Goal: Information Seeking & Learning: Learn about a topic

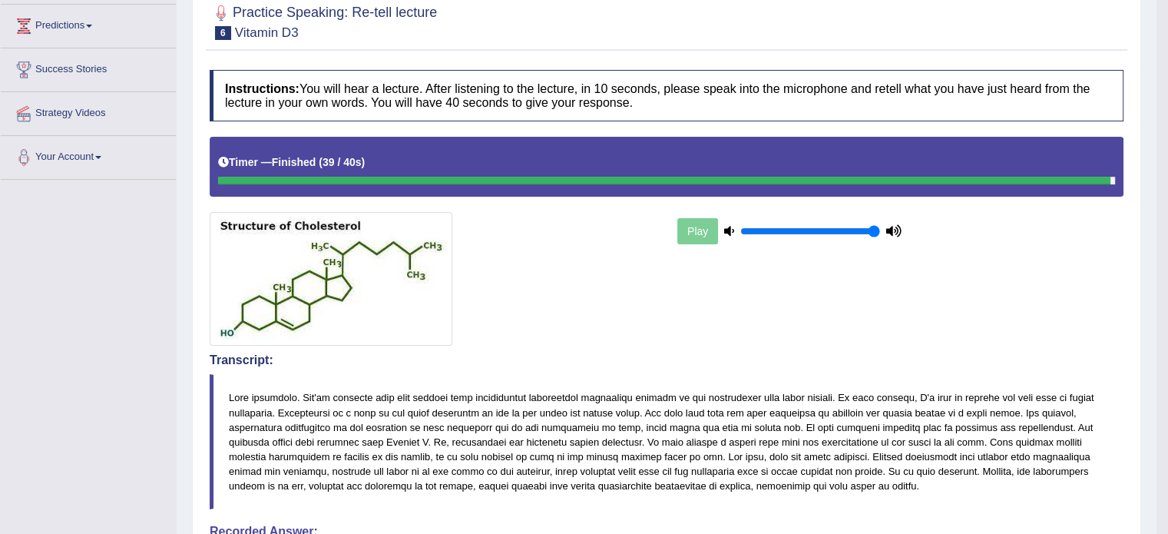
scroll to position [230, 0]
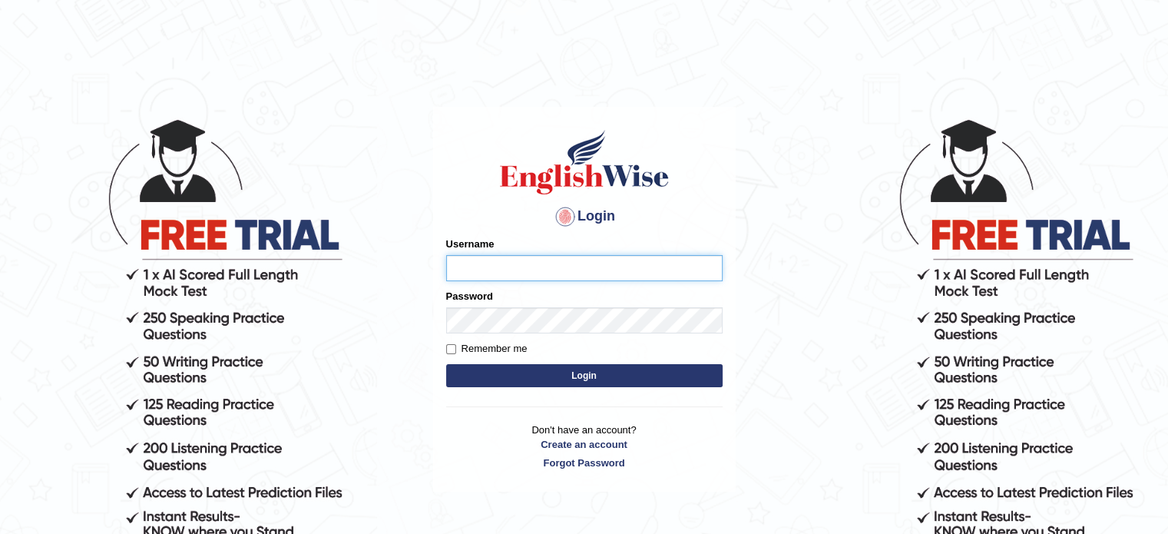
type input "EllenG"
click at [559, 368] on button "Login" at bounding box center [584, 375] width 276 height 23
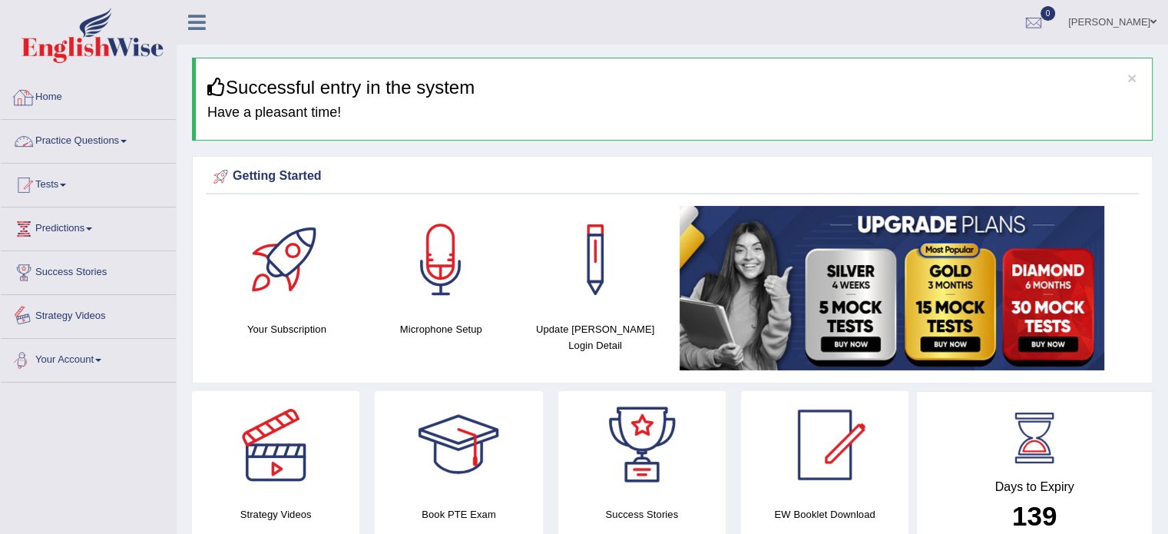
click at [103, 137] on link "Practice Questions" at bounding box center [88, 139] width 175 height 38
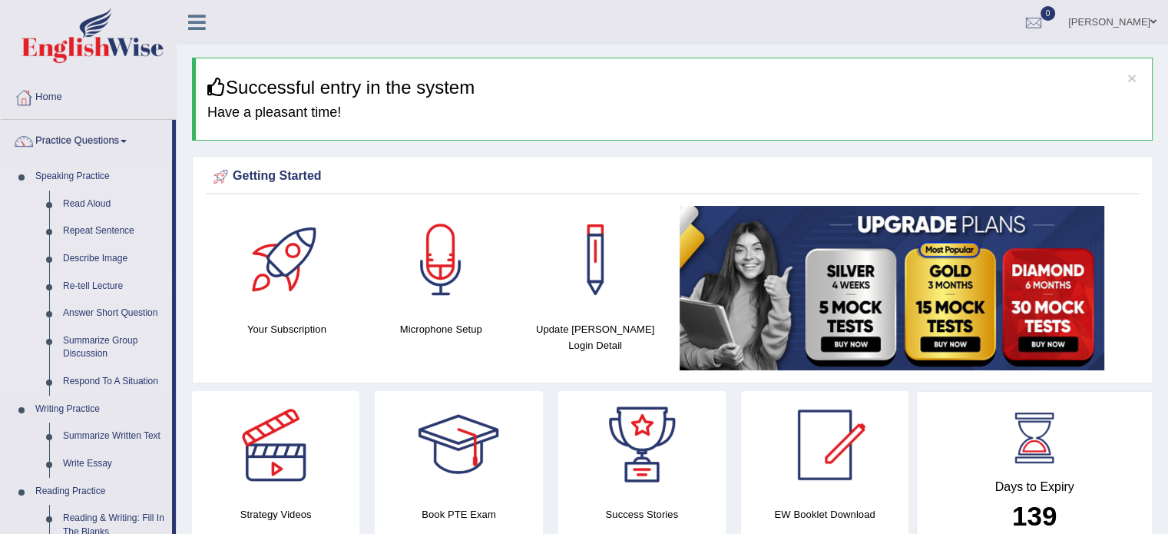
click at [108, 284] on link "Re-tell Lecture" at bounding box center [114, 287] width 116 height 28
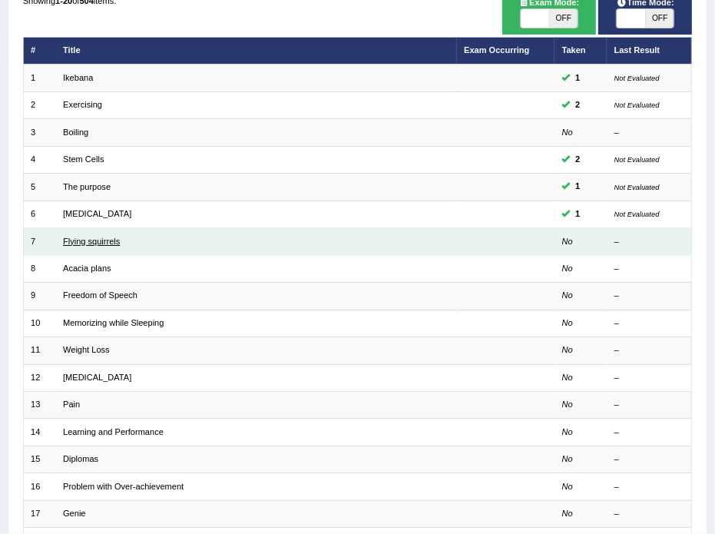
click at [112, 239] on link "Flying squirrels" at bounding box center [91, 241] width 57 height 9
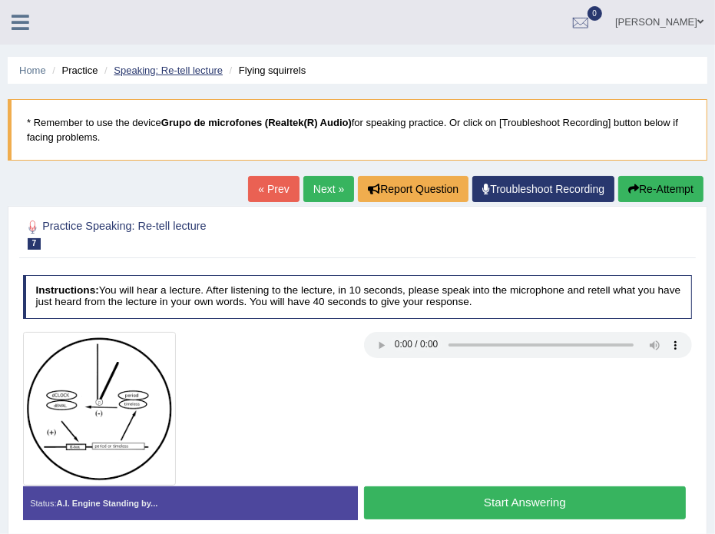
click at [200, 65] on link "Speaking: Re-tell lecture" at bounding box center [168, 71] width 109 height 12
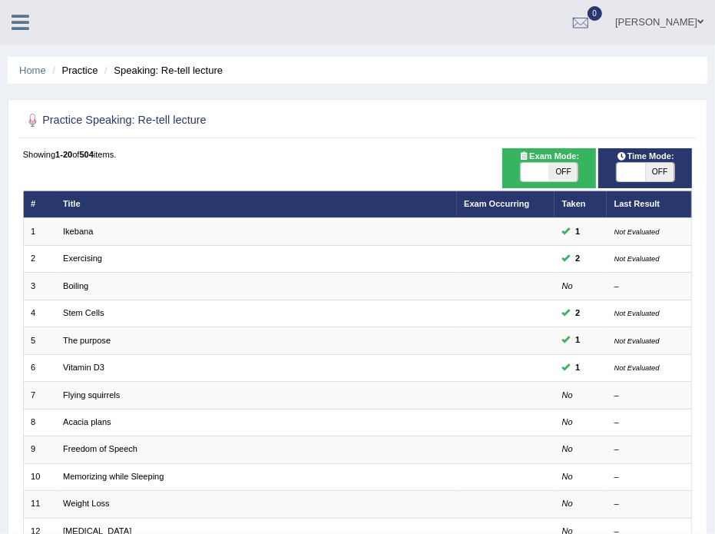
click at [663, 174] on span "OFF" at bounding box center [660, 172] width 28 height 18
checkbox input "true"
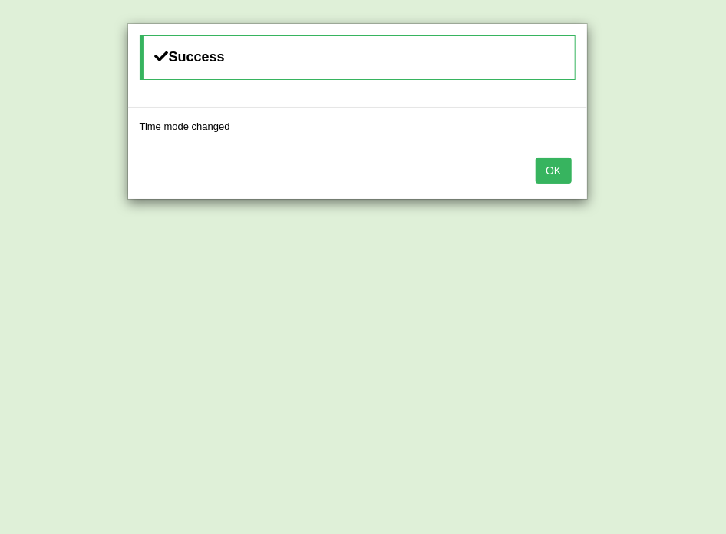
click at [547, 171] on button "OK" at bounding box center [553, 170] width 35 height 26
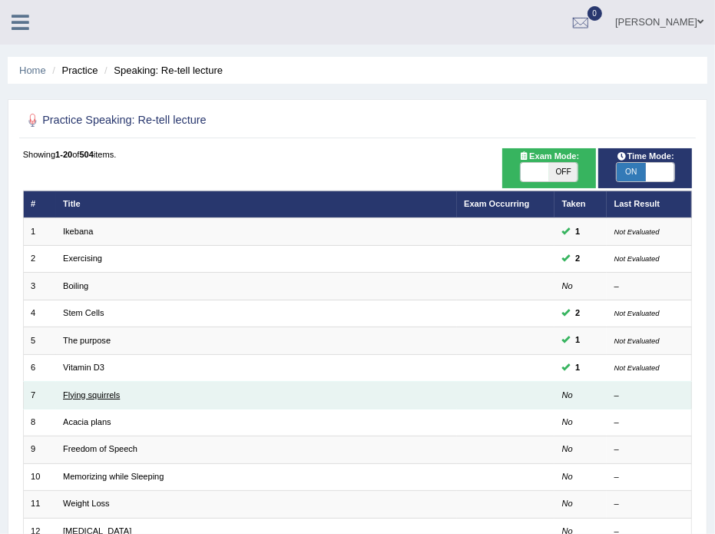
click at [88, 395] on link "Flying squirrels" at bounding box center [91, 394] width 57 height 9
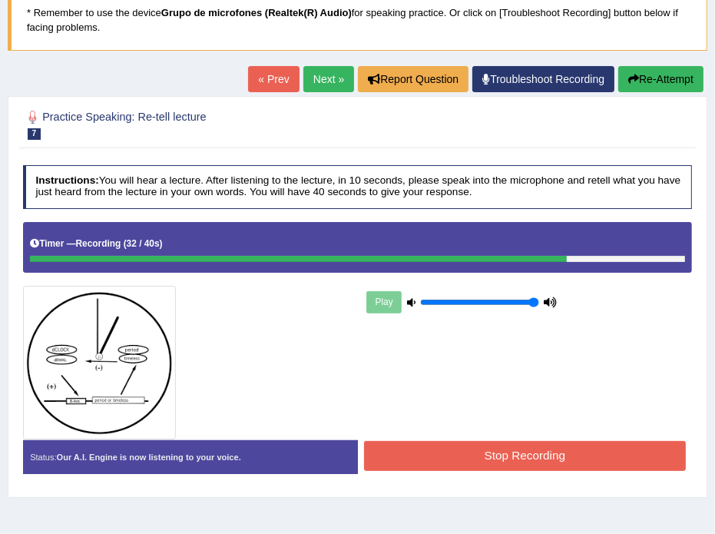
scroll to position [154, 0]
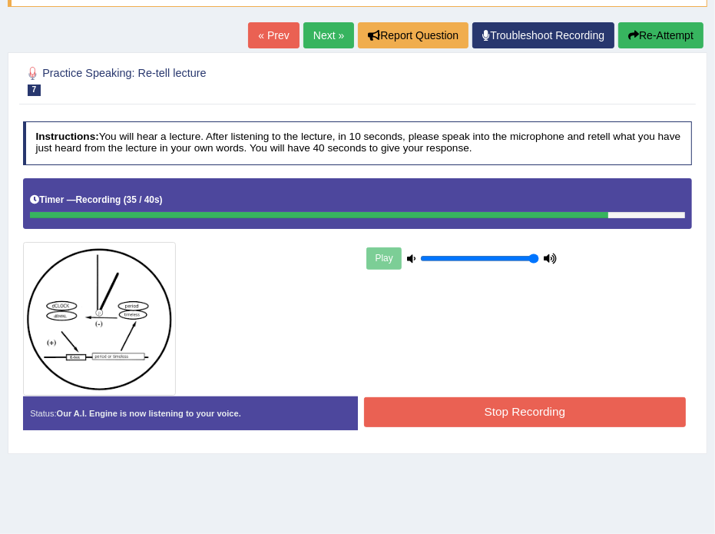
click at [472, 412] on button "Stop Recording" at bounding box center [525, 412] width 322 height 30
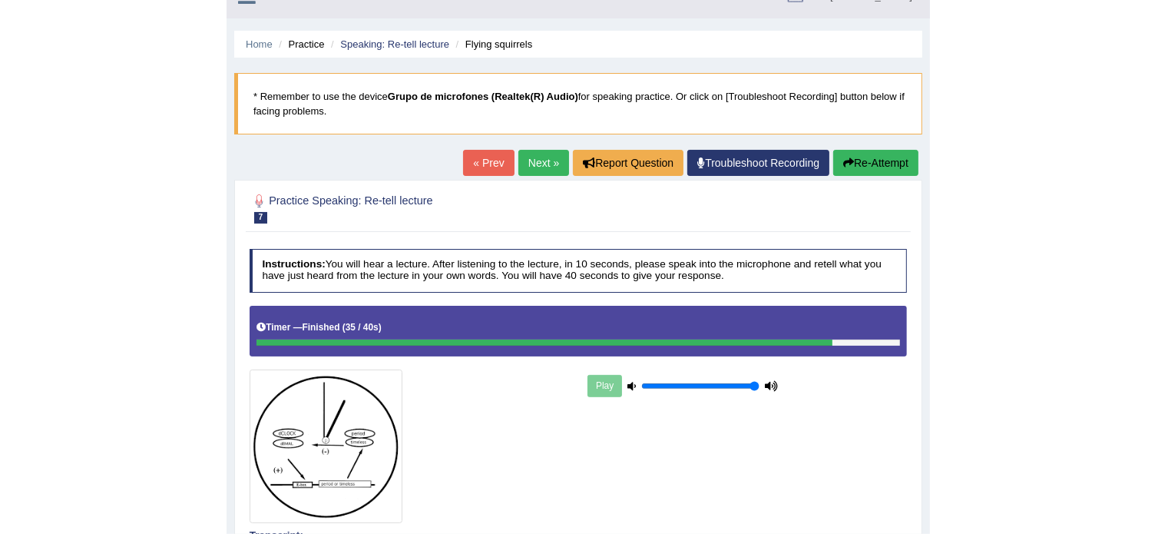
scroll to position [0, 0]
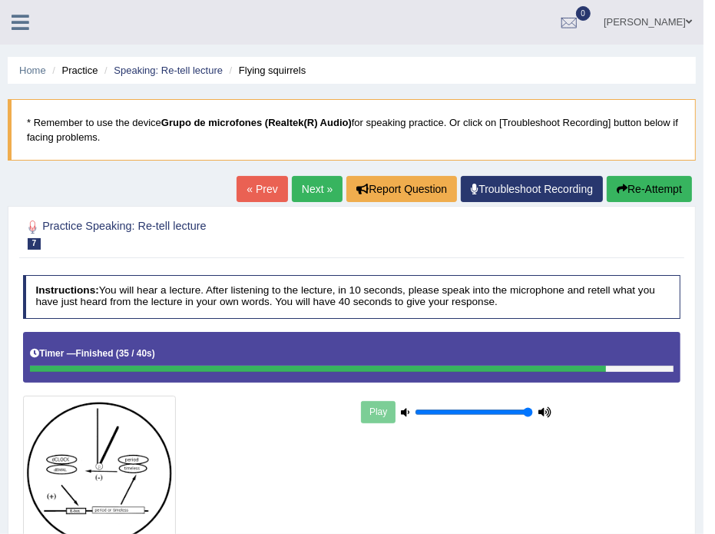
click at [18, 22] on icon at bounding box center [21, 22] width 18 height 20
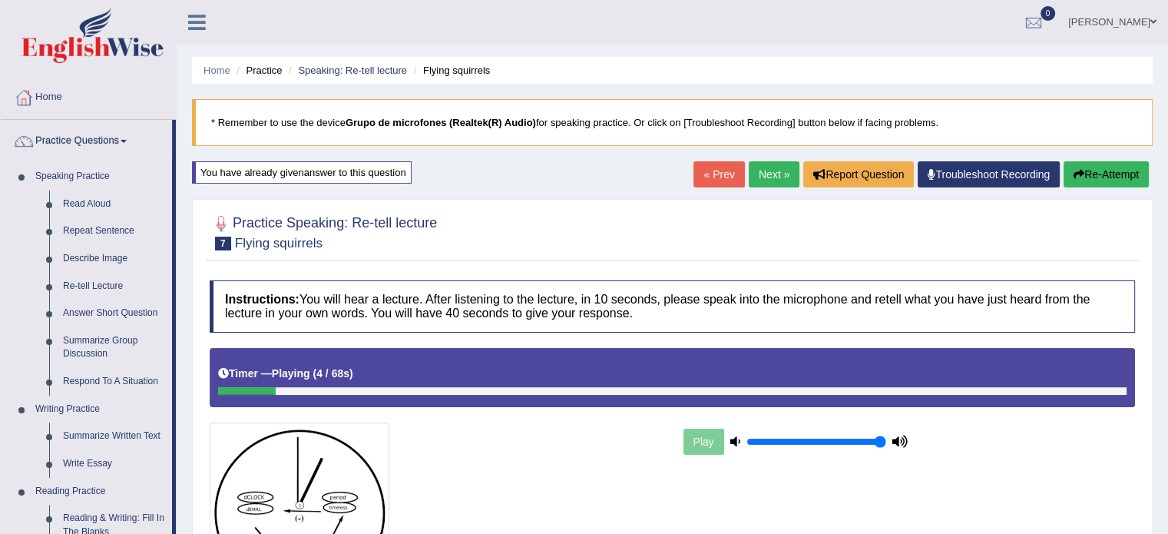
scroll to position [77, 0]
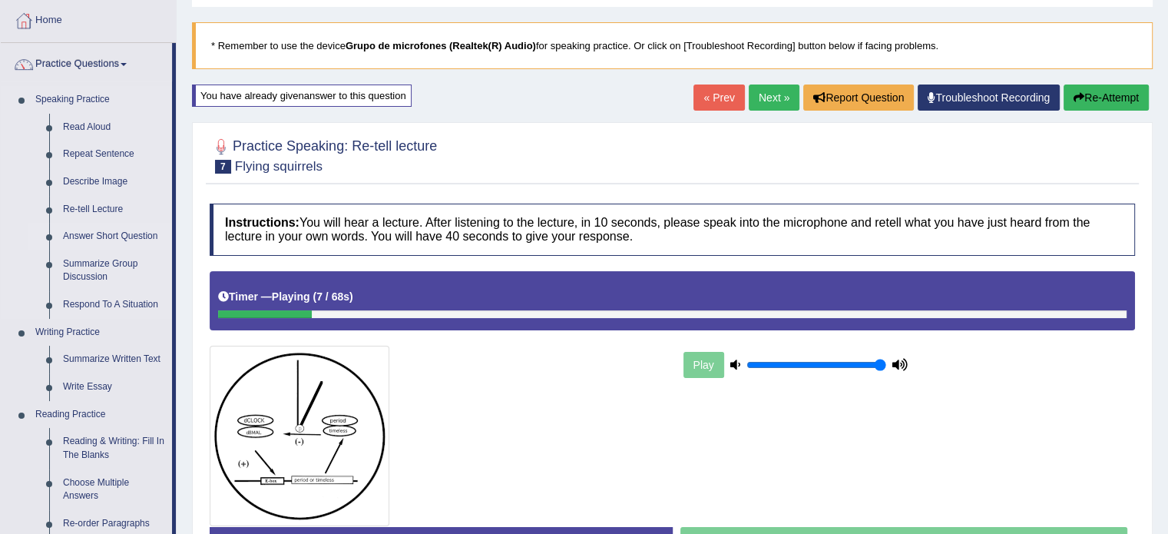
click at [128, 232] on link "Answer Short Question" at bounding box center [114, 237] width 116 height 28
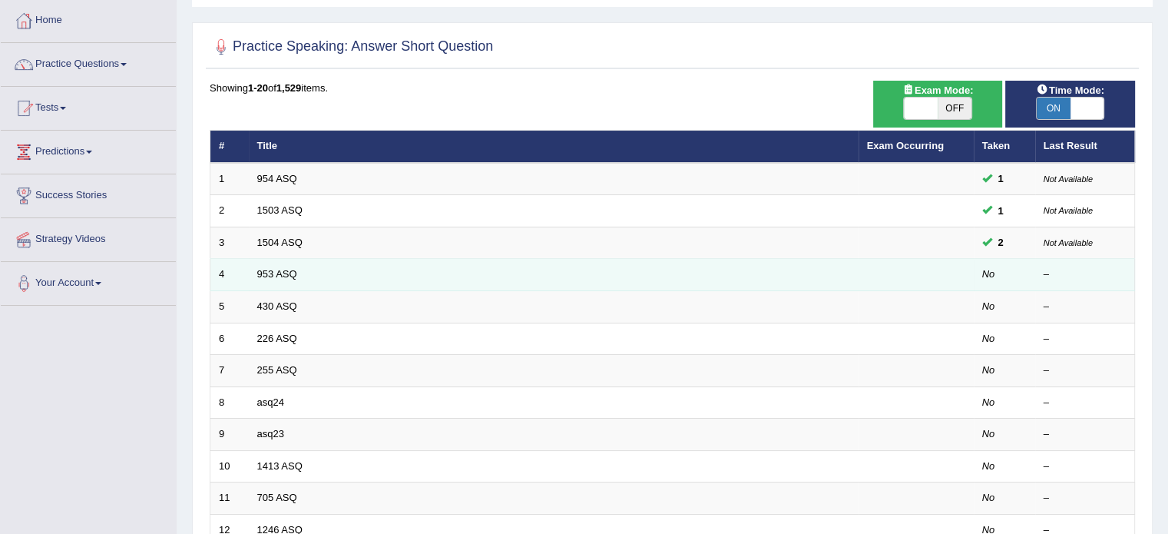
scroll to position [77, 0]
click at [273, 273] on link "953 ASQ" at bounding box center [277, 274] width 40 height 12
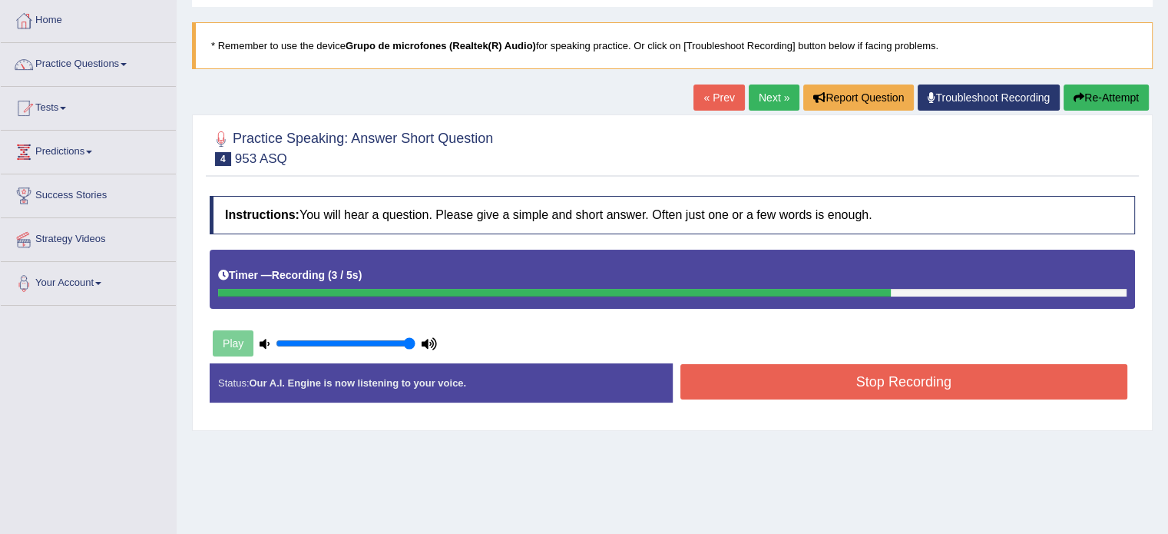
click at [743, 367] on button "Stop Recording" at bounding box center [904, 381] width 448 height 35
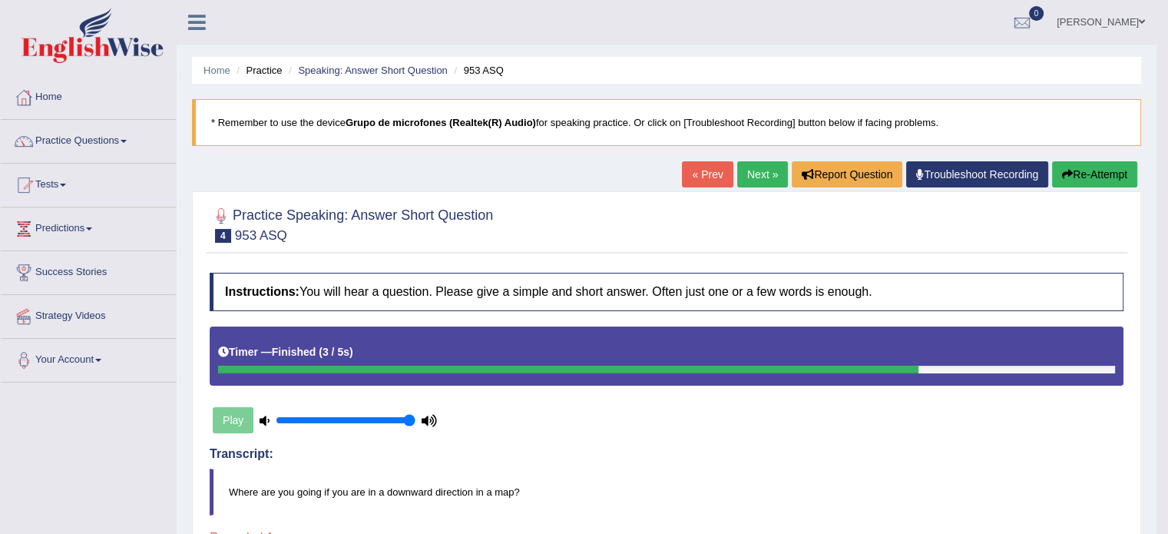
click at [1069, 176] on icon "button" at bounding box center [1067, 174] width 11 height 11
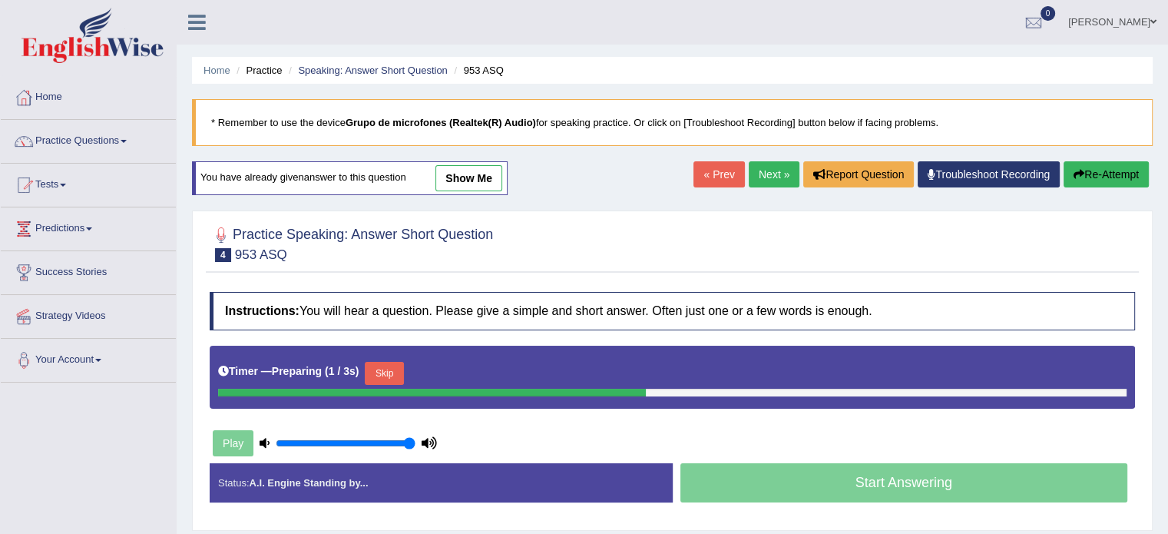
click at [376, 366] on button "Skip" at bounding box center [384, 373] width 38 height 23
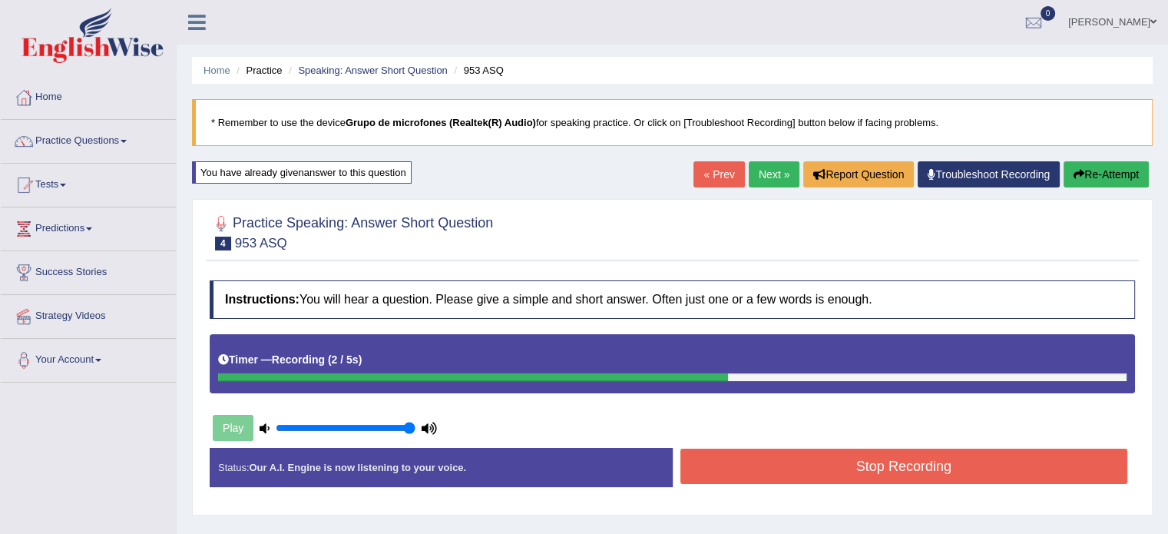
click at [759, 470] on button "Stop Recording" at bounding box center [904, 465] width 448 height 35
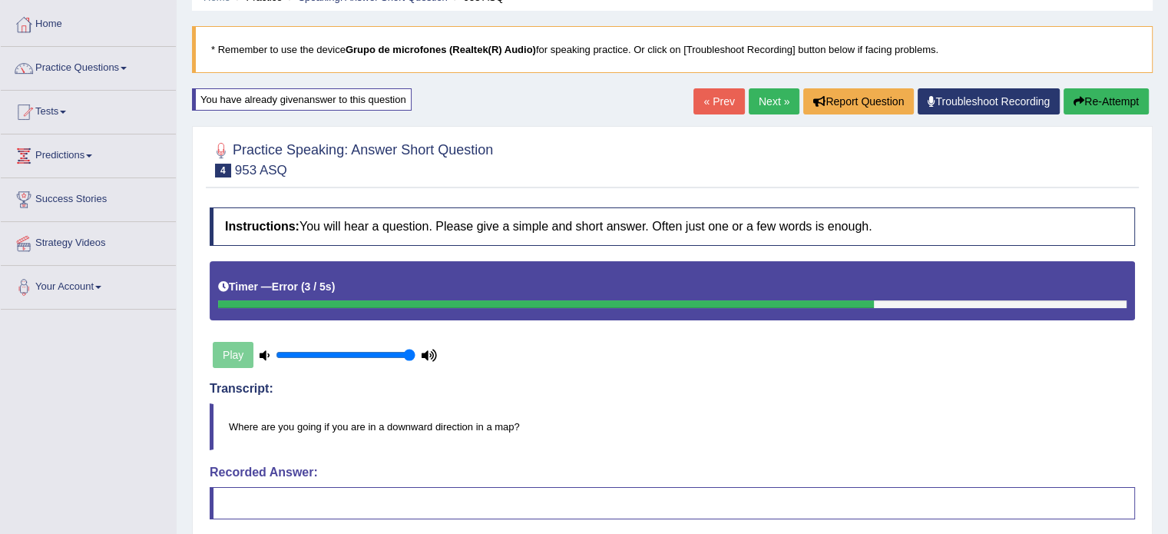
scroll to position [49, 0]
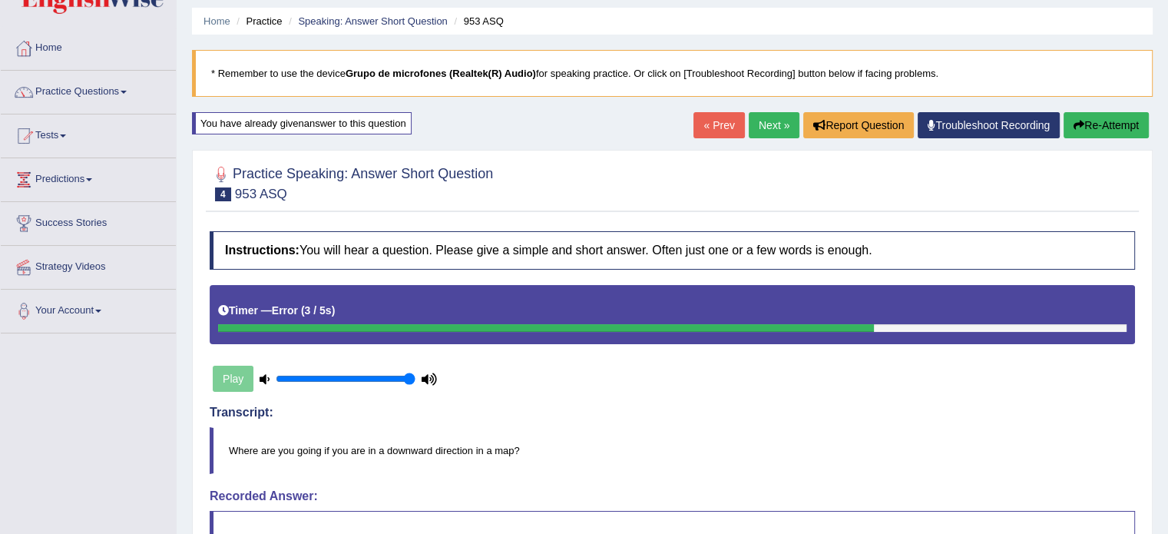
click at [770, 125] on link "Next »" at bounding box center [774, 125] width 51 height 26
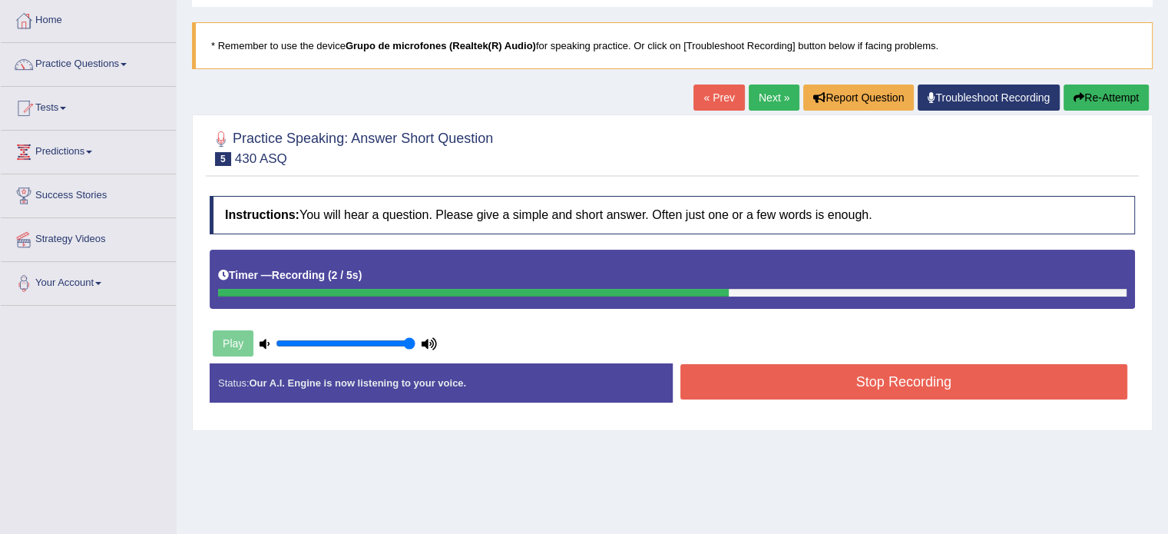
click at [771, 380] on button "Stop Recording" at bounding box center [904, 381] width 448 height 35
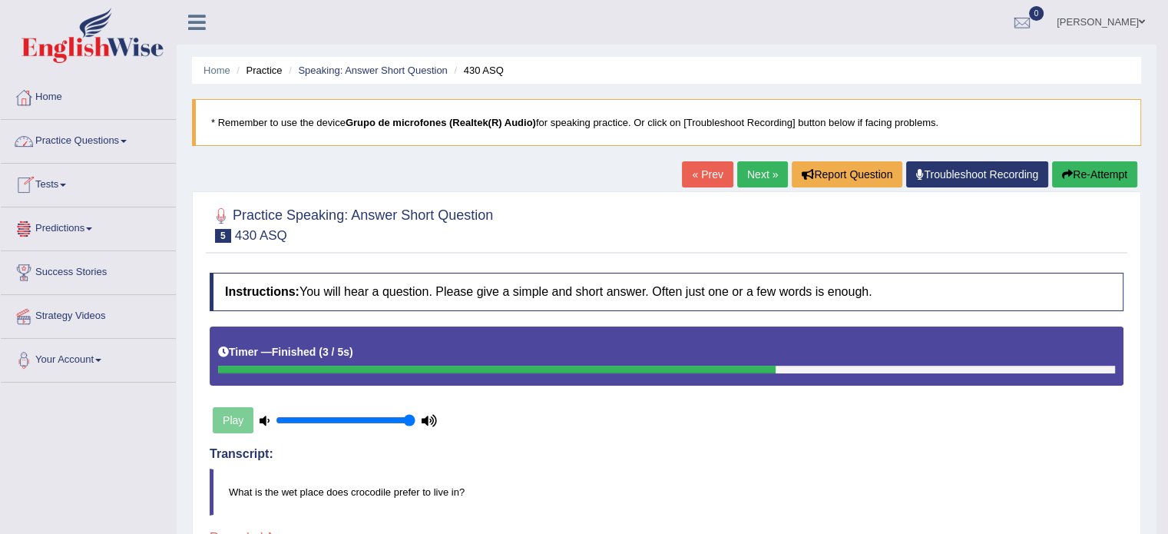
click at [74, 152] on link "Practice Questions" at bounding box center [88, 139] width 175 height 38
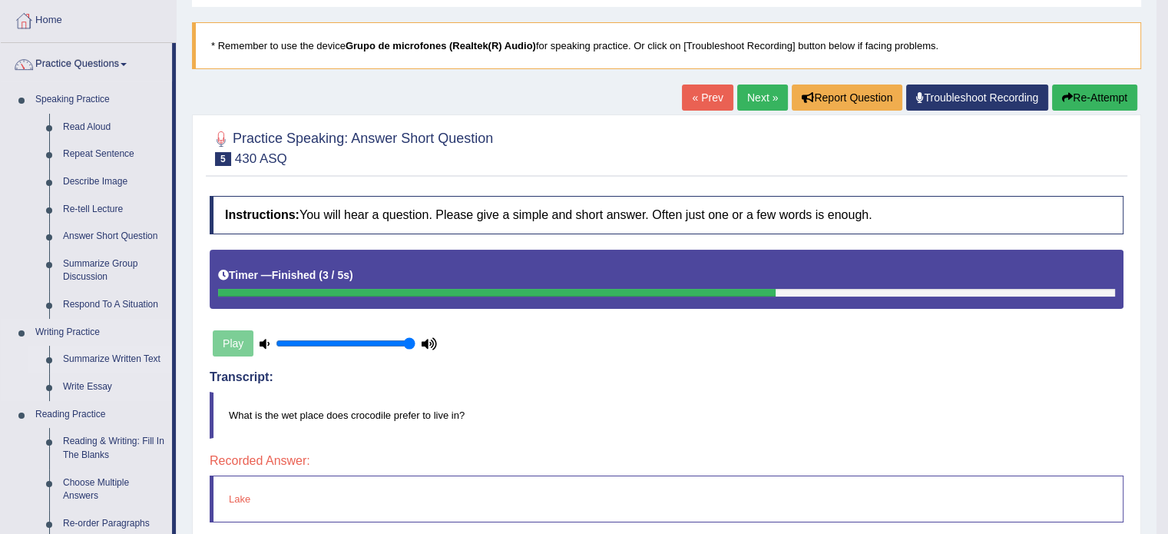
scroll to position [154, 0]
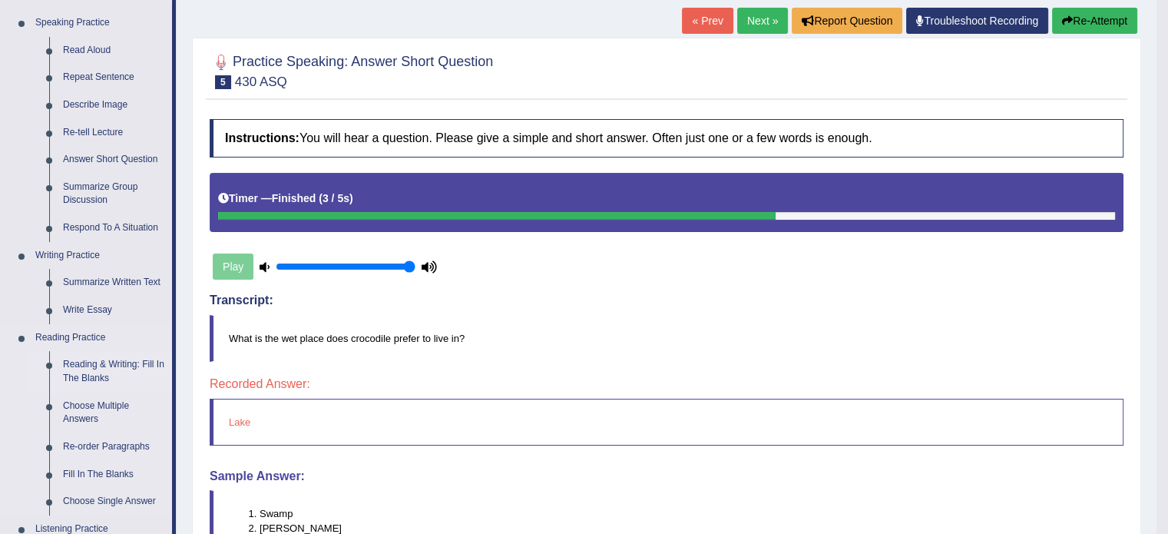
click at [83, 367] on link "Reading & Writing: Fill In The Blanks" at bounding box center [114, 371] width 116 height 41
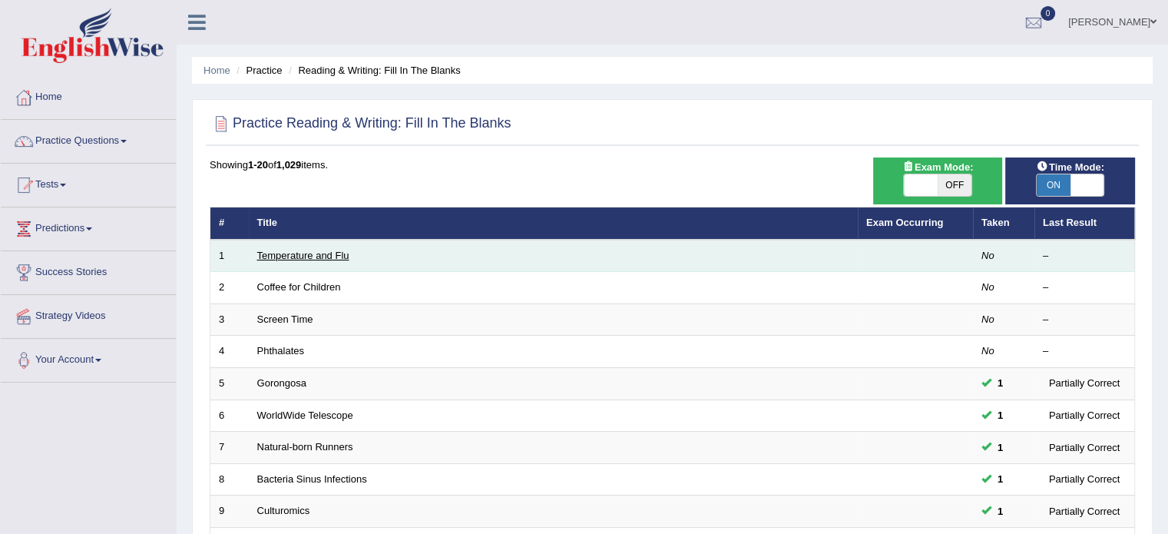
click at [335, 251] on link "Temperature and Flu" at bounding box center [303, 256] width 92 height 12
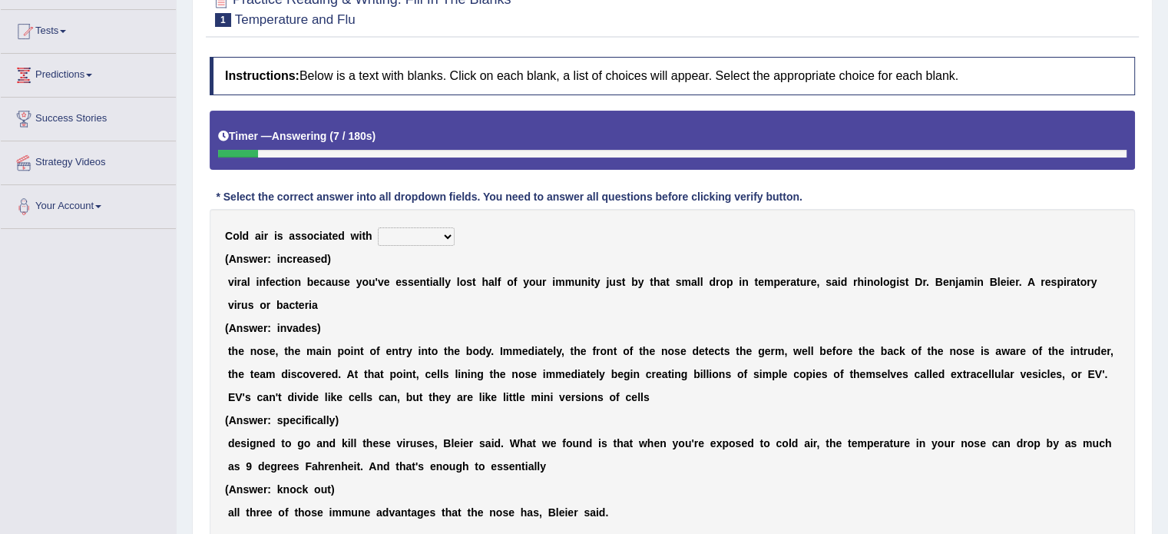
click at [405, 233] on select "increased decreased stable overrated" at bounding box center [416, 236] width 77 height 18
select select "increased"
click at [378, 227] on select "increased decreased stable overrated" at bounding box center [416, 236] width 77 height 18
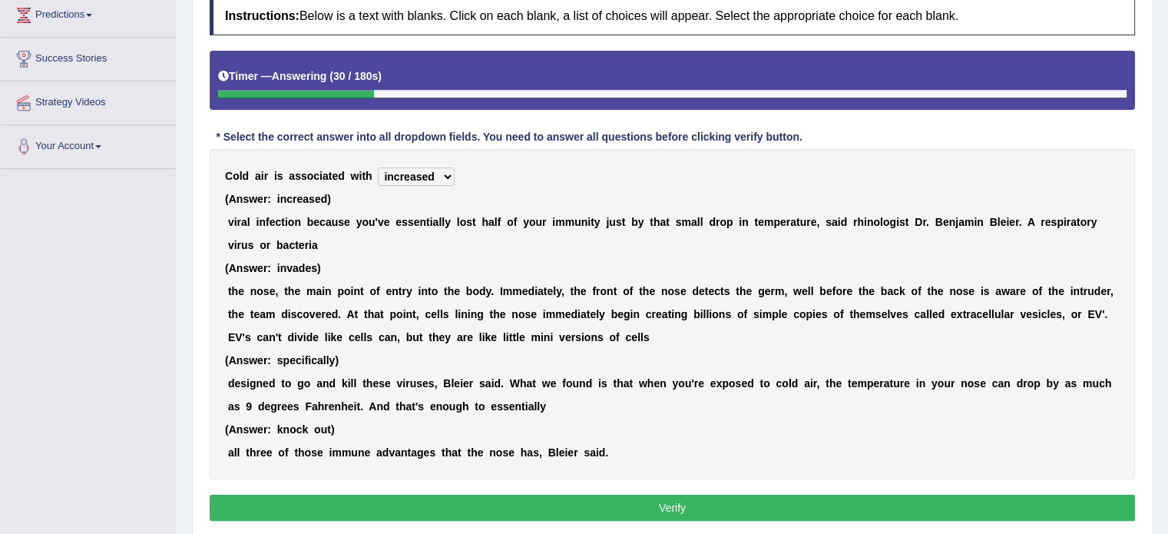
scroll to position [230, 0]
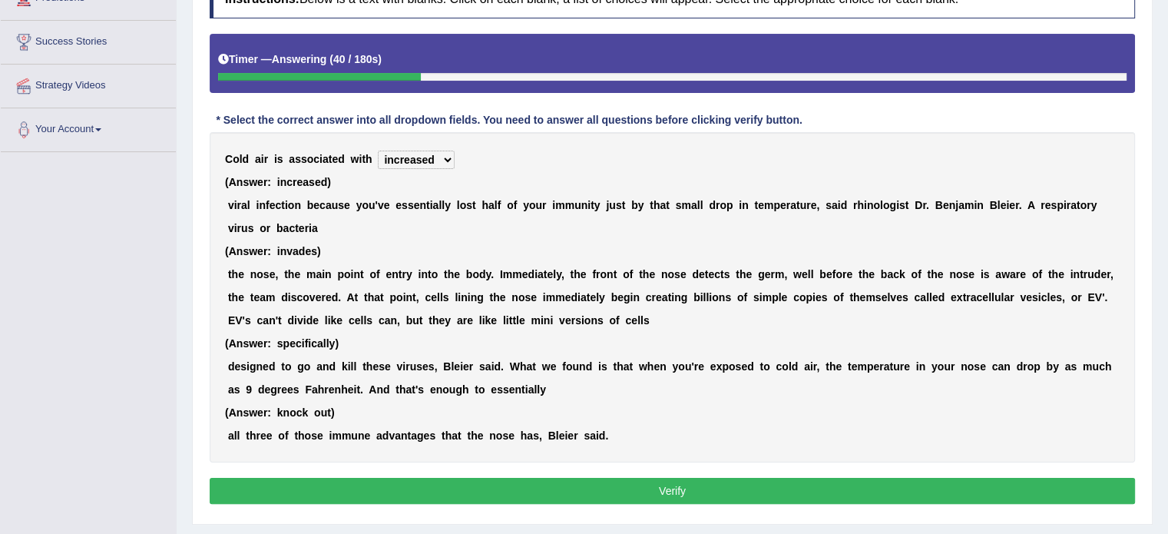
drag, startPoint x: 405, startPoint y: 213, endPoint x: 349, endPoint y: 230, distance: 58.3
click at [397, 217] on div "C o l d a i r i s a s s o c i a t e d w i t h increased decreased stable overra…" at bounding box center [672, 297] width 925 height 330
click at [349, 230] on div "C o l d a i r i s a s s o c i a t e d w i t h increased decreased stable overra…" at bounding box center [672, 297] width 925 height 330
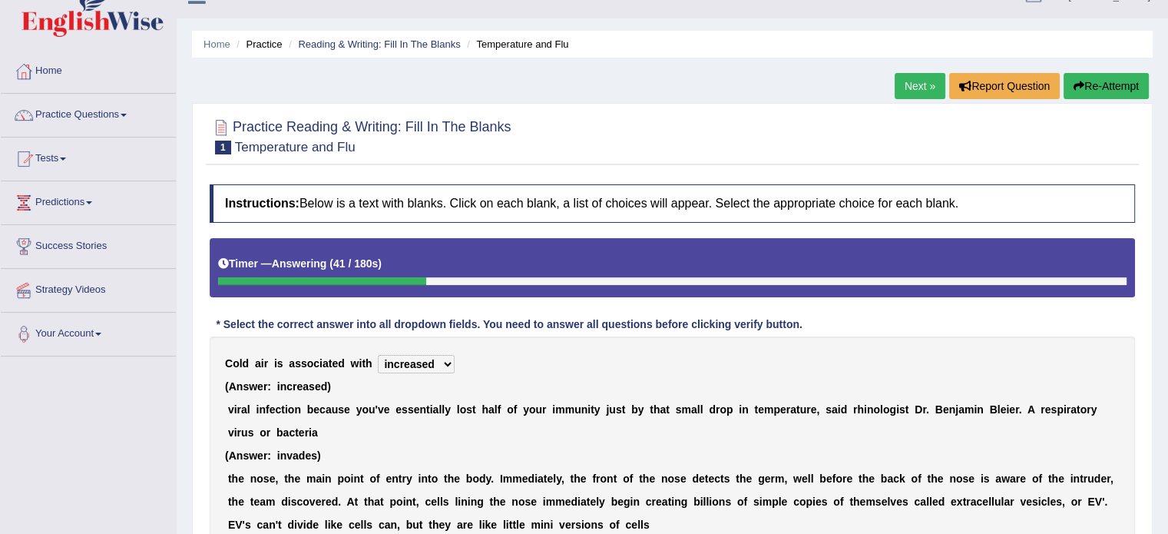
scroll to position [0, 0]
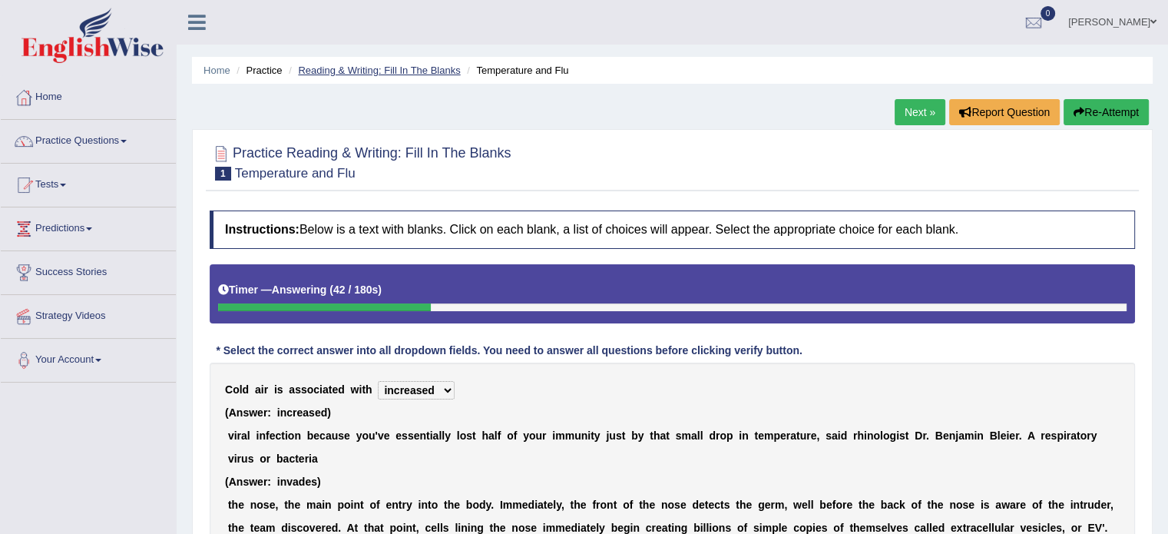
click at [400, 71] on link "Reading & Writing: Fill In The Blanks" at bounding box center [379, 71] width 162 height 12
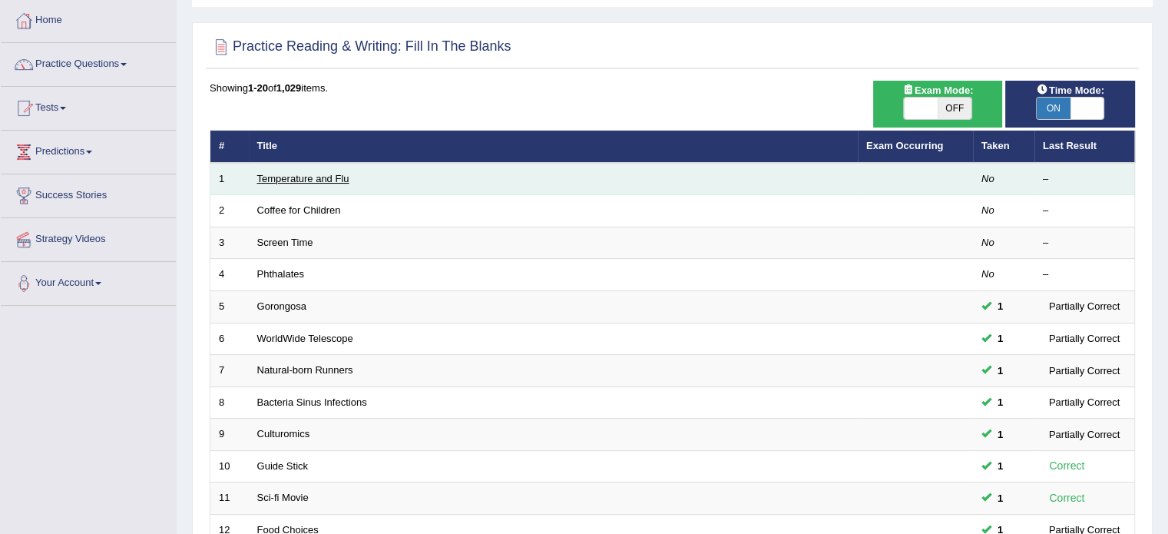
click at [299, 177] on link "Temperature and Flu" at bounding box center [303, 179] width 92 height 12
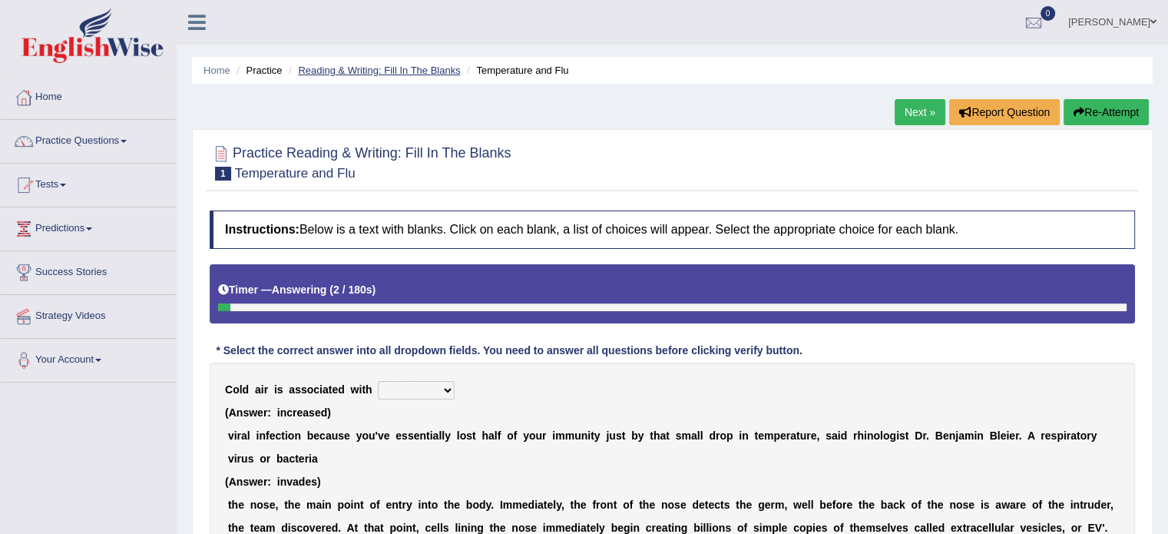
click at [399, 70] on link "Reading & Writing: Fill In The Blanks" at bounding box center [379, 71] width 162 height 12
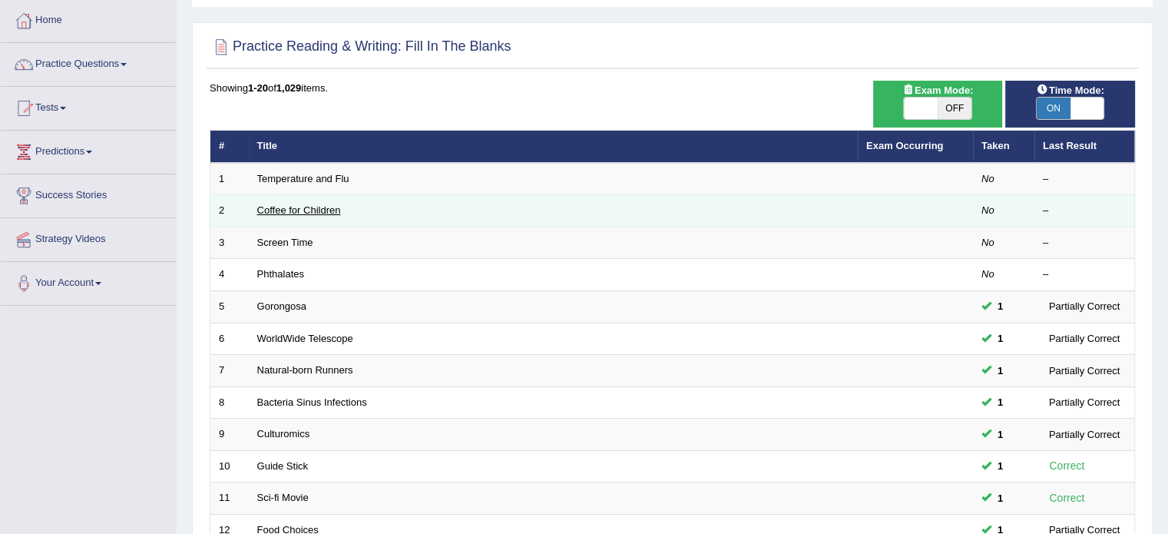
click at [316, 207] on link "Coffee for Children" at bounding box center [299, 210] width 84 height 12
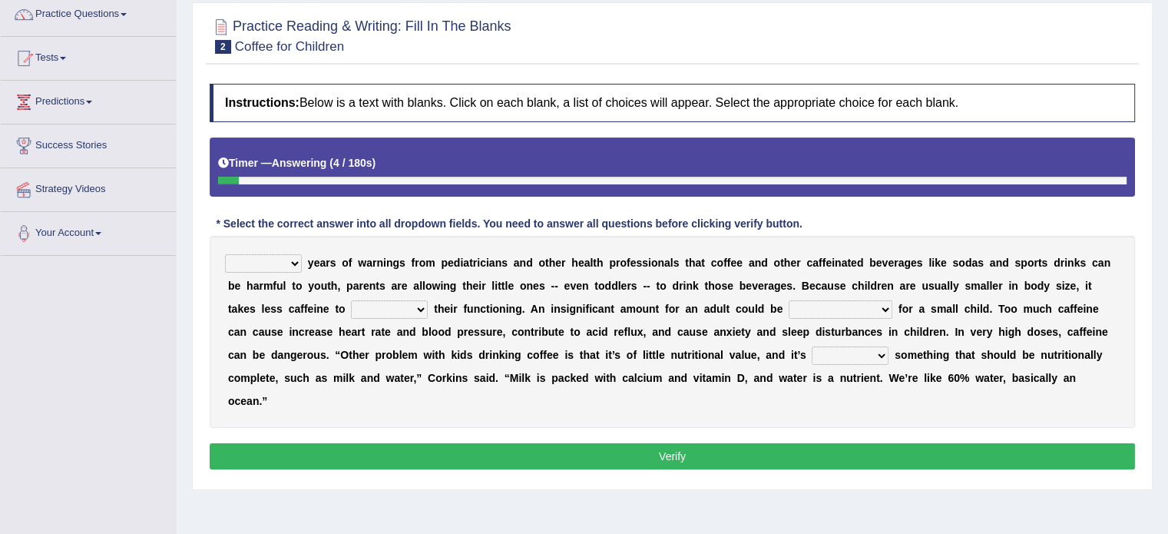
scroll to position [154, 0]
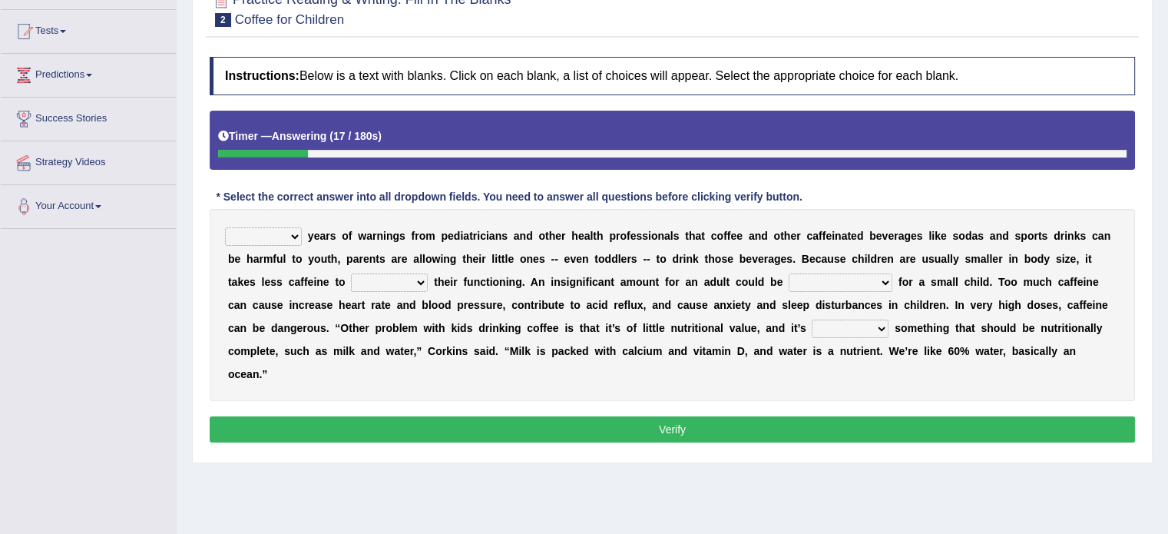
click at [283, 230] on select "Despite Instead Since Over" at bounding box center [263, 236] width 77 height 18
select select "Despite"
click at [225, 227] on select "Despite Instead Since Over" at bounding box center [263, 236] width 77 height 18
click at [409, 276] on select "coexist replicate impair revert" at bounding box center [389, 282] width 77 height 18
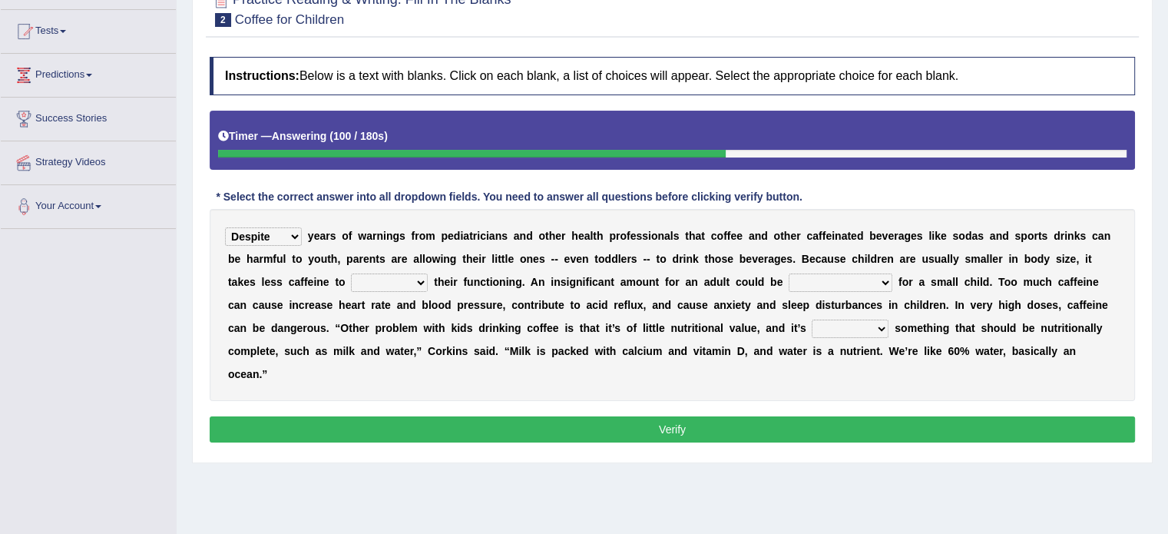
select select "revert"
click at [351, 273] on select "coexist replicate impair revert" at bounding box center [389, 282] width 77 height 18
click at [859, 287] on select "overwhelming inconsequential groundbreaking stubborn" at bounding box center [841, 282] width 104 height 18
select select "overwhelming"
click at [789, 273] on select "overwhelming inconsequential groundbreaking stubborn" at bounding box center [841, 282] width 104 height 18
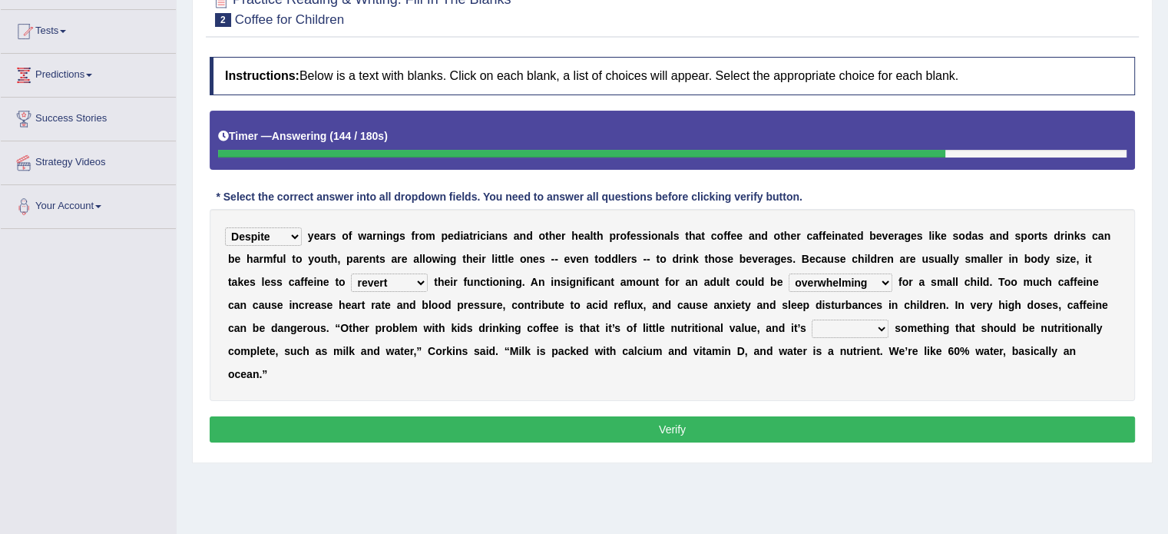
click at [869, 329] on select "changing damaging diverting replacing" at bounding box center [850, 328] width 77 height 18
select select "changing"
click at [812, 319] on select "changing damaging diverting replacing" at bounding box center [850, 328] width 77 height 18
click at [763, 426] on button "Verify" at bounding box center [672, 429] width 925 height 26
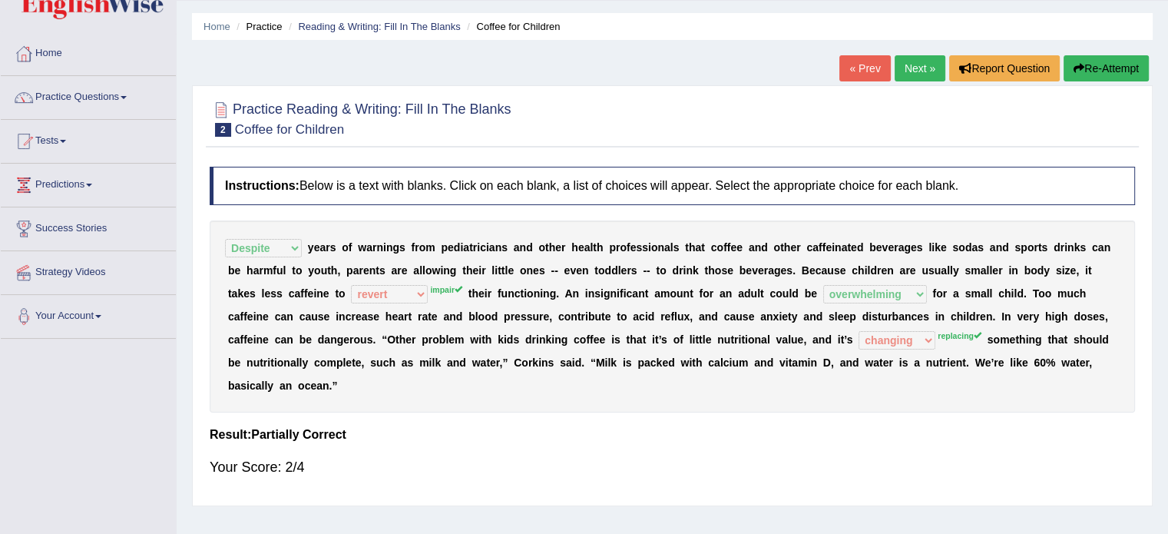
scroll to position [0, 0]
